Goal: Task Accomplishment & Management: Manage account settings

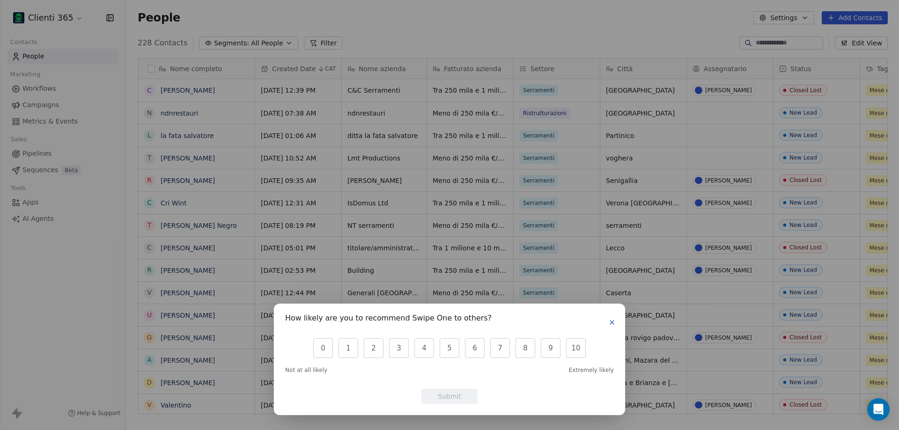
scroll to position [7, 7]
click at [609, 324] on icon "button" at bounding box center [611, 322] width 7 height 7
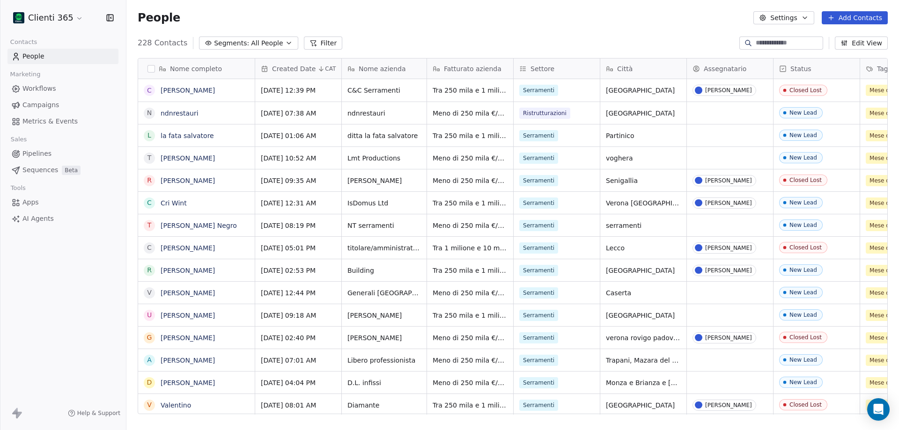
click at [72, 21] on html "Clienti 365 Contacts People Marketing Workflows Campaigns Metrics & Events Sale…" at bounding box center [449, 215] width 899 height 430
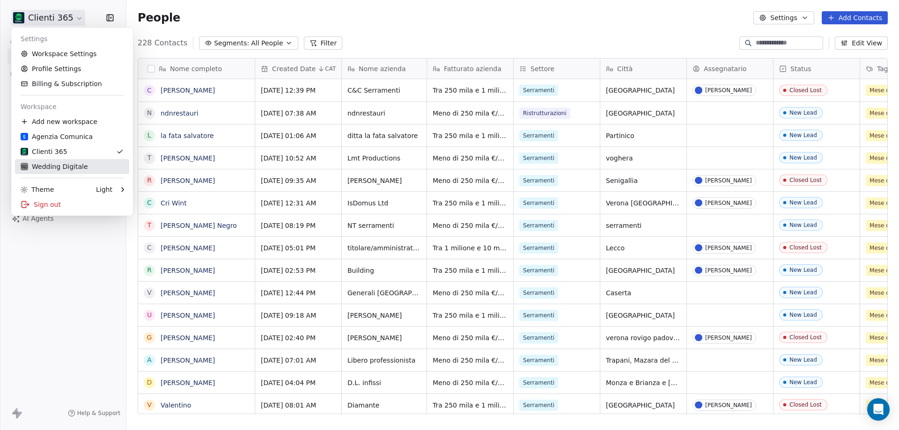
click at [59, 164] on div "Wedding Digitale" at bounding box center [54, 166] width 67 height 9
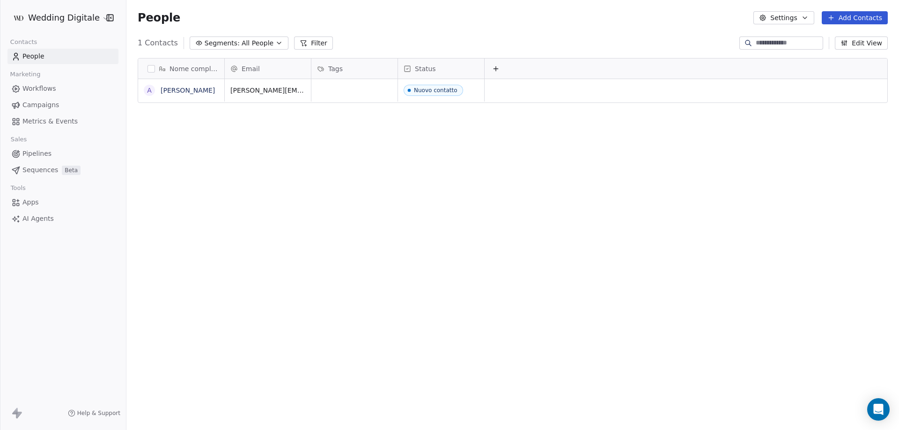
scroll to position [371, 766]
click at [496, 69] on icon at bounding box center [496, 69] width 4 height 0
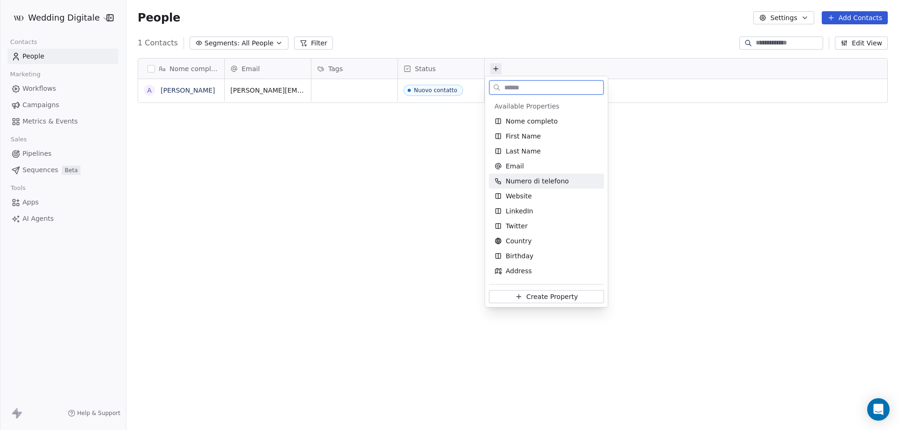
drag, startPoint x: 523, startPoint y: 184, endPoint x: 524, endPoint y: 178, distance: 6.6
click at [524, 184] on span "Numero di telefono" at bounding box center [537, 181] width 63 height 9
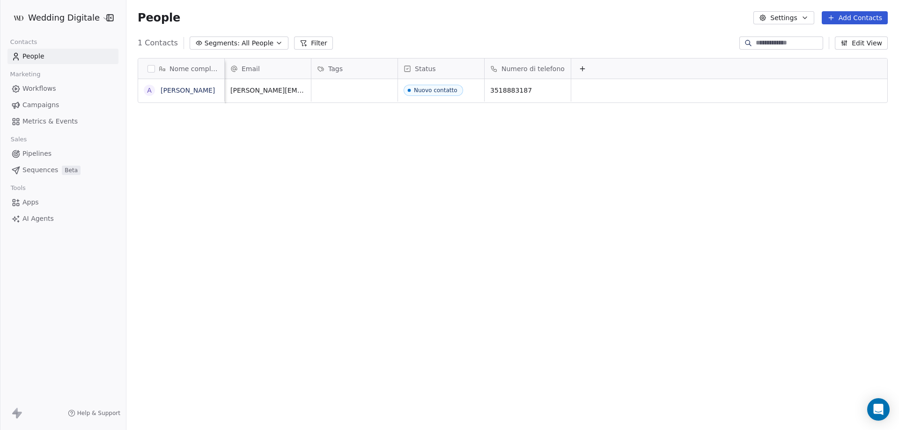
scroll to position [0, 8]
click at [578, 68] on icon at bounding box center [581, 68] width 7 height 7
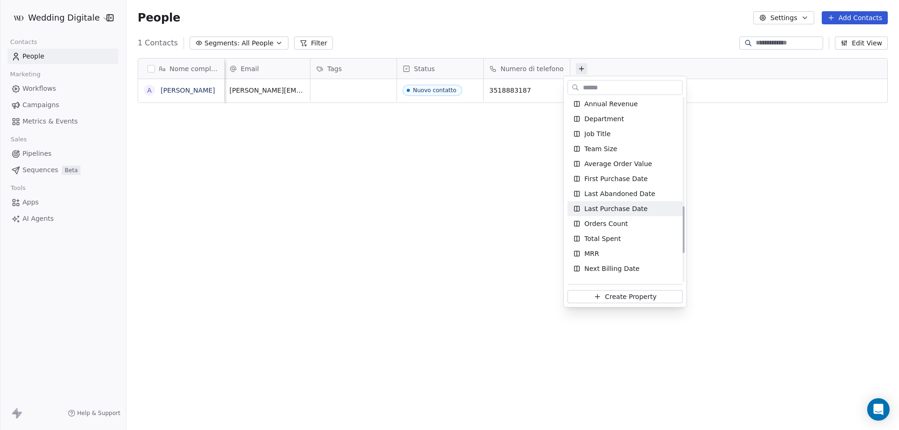
scroll to position [397, 0]
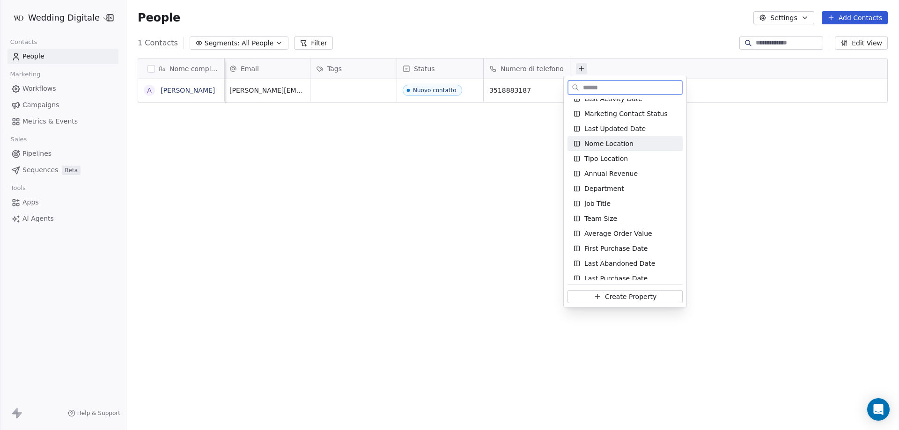
click at [616, 145] on span "Nome Location" at bounding box center [608, 143] width 49 height 9
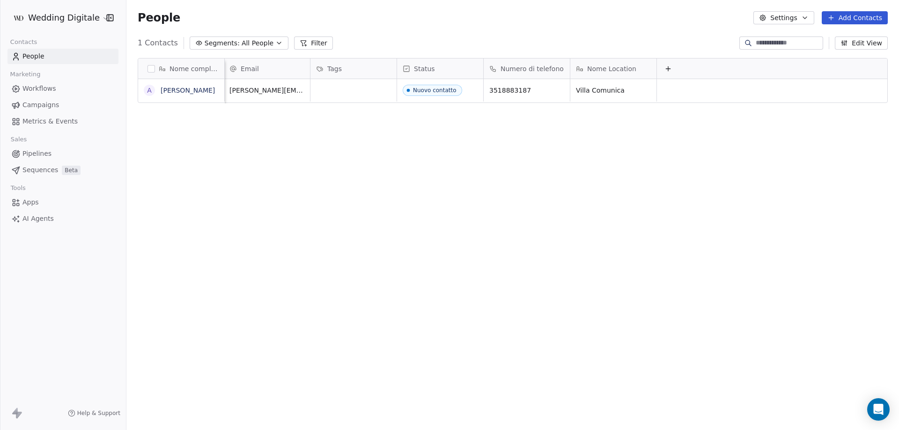
scroll to position [0, 8]
click at [663, 63] on button at bounding box center [668, 68] width 11 height 11
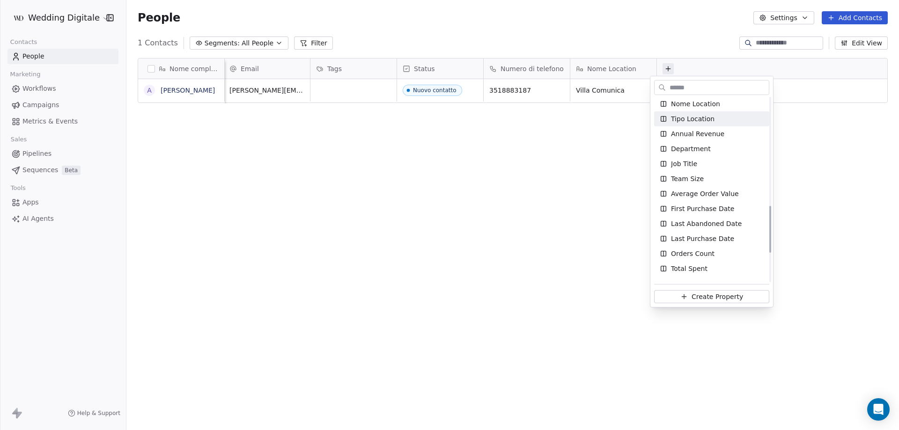
scroll to position [421, 0]
click at [692, 134] on span "Tipo Location" at bounding box center [693, 134] width 44 height 9
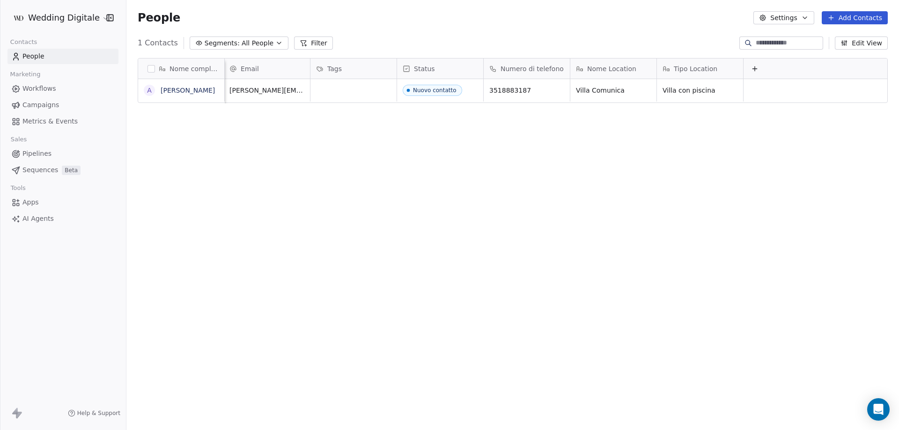
scroll to position [0, 8]
drag, startPoint x: 342, startPoint y: 66, endPoint x: 733, endPoint y: 53, distance: 391.2
click at [733, 59] on div "Nome completo A [PERSON_NAME] Email Tags Status Numero di telefono Nome Locatio…" at bounding box center [512, 81] width 749 height 45
click at [308, 129] on div "Nome completo A [PERSON_NAME] Email Status Numero di telefono Nome Location Tip…" at bounding box center [512, 240] width 773 height 379
